Goal: Browse casually

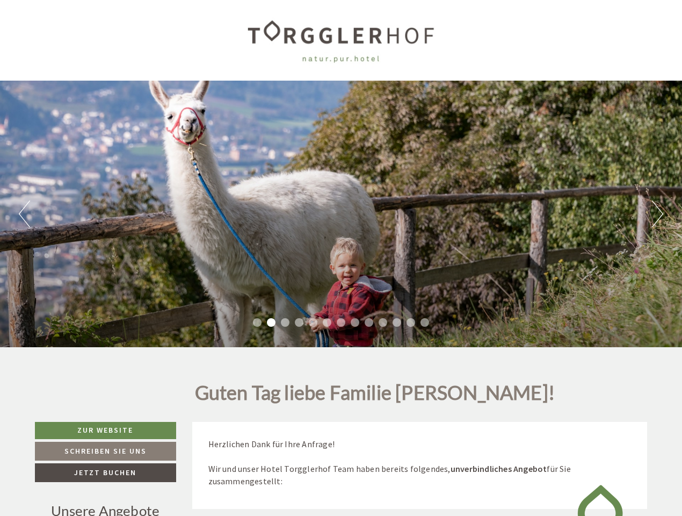
click at [341, 258] on div "Previous Next 1 2 3 4 5 6 7 8 9 10 11 12 13" at bounding box center [341, 214] width 682 height 267
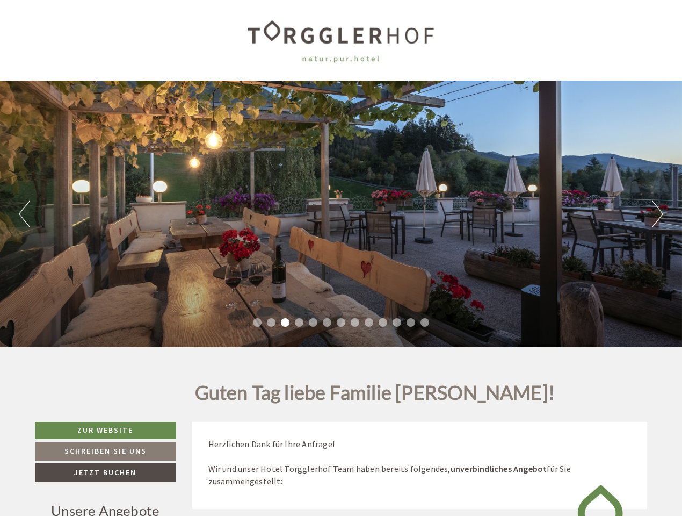
click at [24, 214] on button "Previous" at bounding box center [24, 213] width 11 height 27
click at [341, 214] on div "Previous Next 1 2 3 4 5 6 7 8 9 10 11 12 13" at bounding box center [341, 214] width 682 height 267
click at [658, 214] on button "Next" at bounding box center [657, 213] width 11 height 27
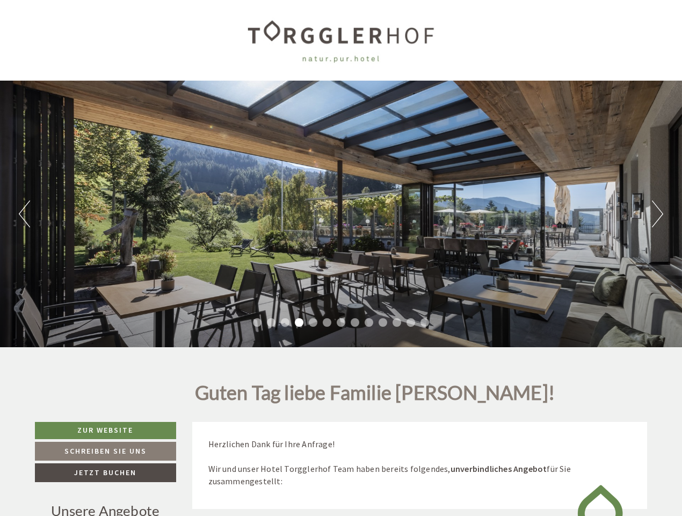
click at [257, 322] on li "1" at bounding box center [257, 322] width 9 height 9
click at [271, 322] on li "2" at bounding box center [271, 322] width 9 height 9
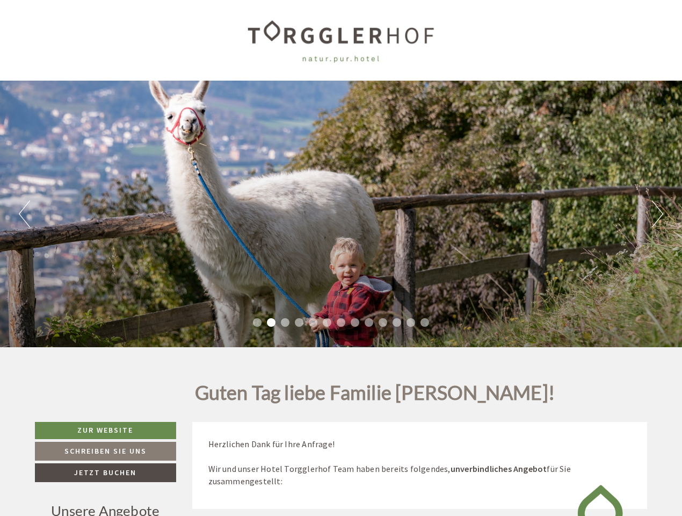
click at [285, 322] on li "3" at bounding box center [285, 322] width 9 height 9
click at [299, 322] on li "4" at bounding box center [299, 322] width 9 height 9
click at [313, 322] on li "5" at bounding box center [313, 322] width 9 height 9
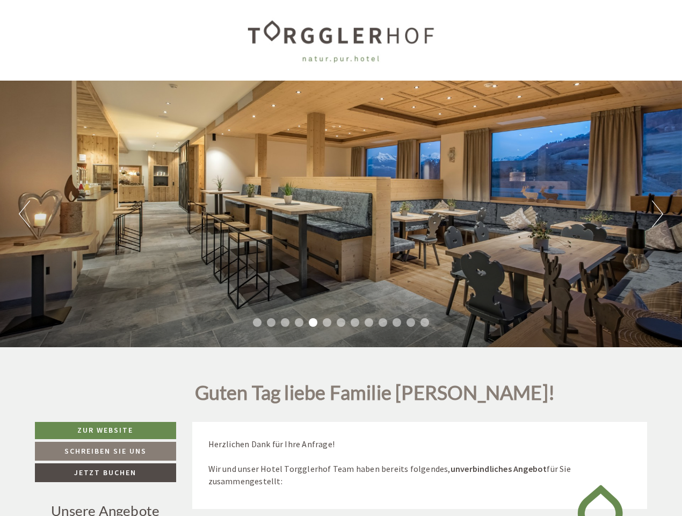
click at [327, 322] on li "6" at bounding box center [327, 322] width 9 height 9
